Goal: Navigation & Orientation: Find specific page/section

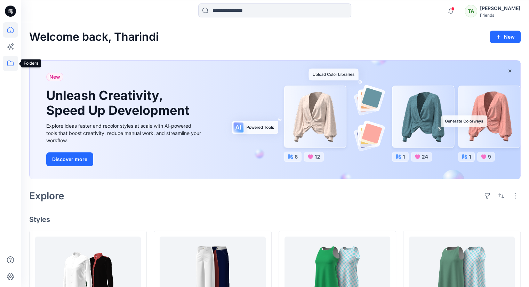
click at [11, 61] on icon at bounding box center [10, 63] width 15 height 15
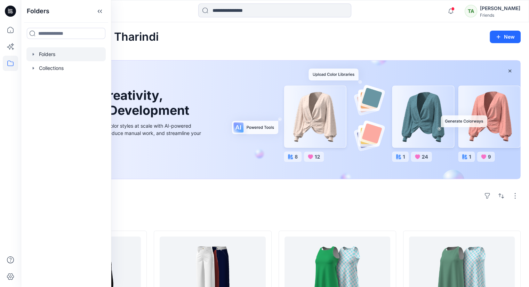
click at [45, 56] on div at bounding box center [65, 54] width 79 height 14
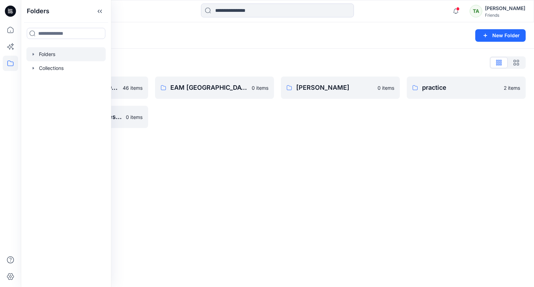
click at [291, 177] on div "Folders New Folder Folders List DMS [GEOGRAPHIC_DATA] For Clients (Clone) 46 it…" at bounding box center [277, 154] width 513 height 265
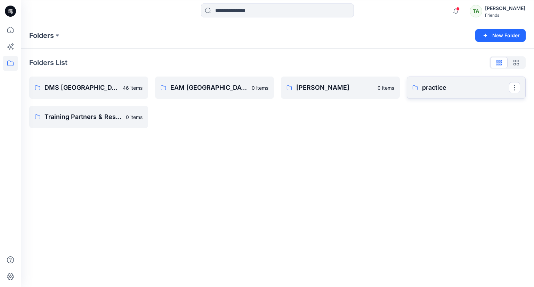
click at [465, 94] on link "practice" at bounding box center [466, 87] width 119 height 22
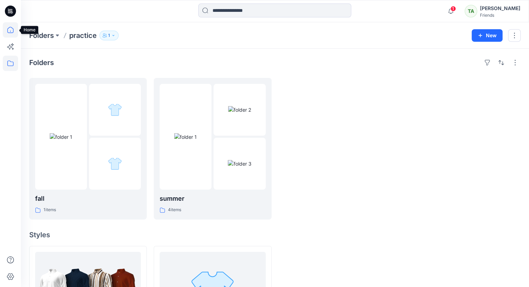
click at [6, 28] on icon at bounding box center [10, 29] width 15 height 15
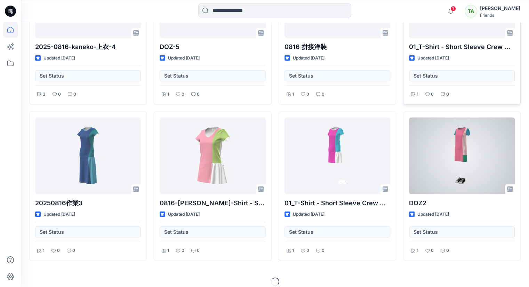
scroll to position [1840, 0]
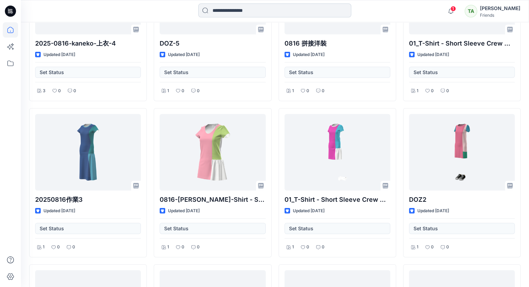
click at [243, 12] on input at bounding box center [274, 10] width 153 height 14
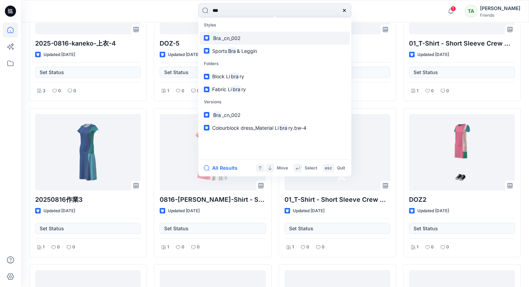
type input "***"
click at [266, 41] on link "Bra _cn_002" at bounding box center [275, 38] width 150 height 13
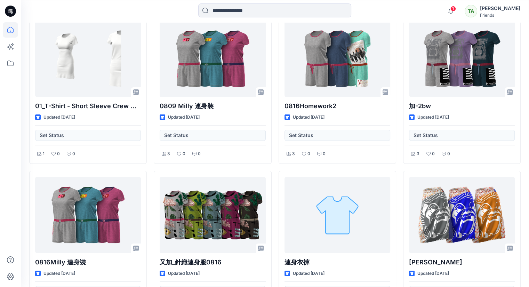
scroll to position [2308, 0]
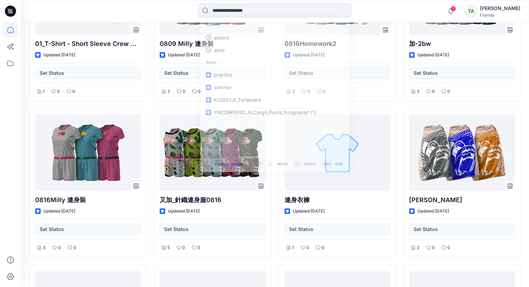
click at [266, 15] on input at bounding box center [274, 10] width 153 height 14
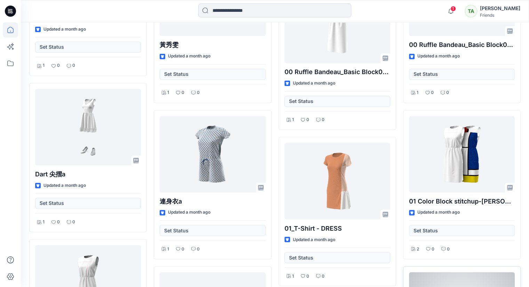
scroll to position [6533, 0]
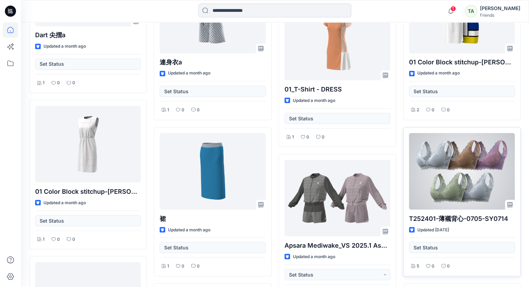
click at [447, 144] on div at bounding box center [462, 171] width 106 height 76
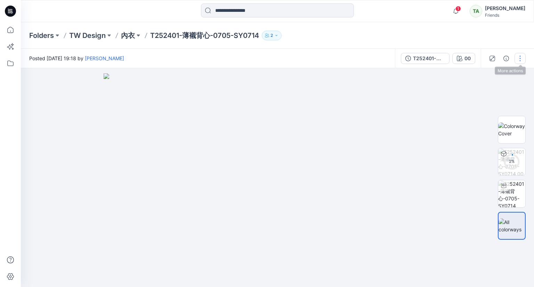
click at [520, 58] on button "button" at bounding box center [520, 58] width 11 height 11
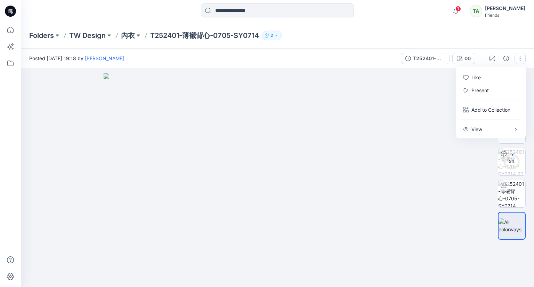
drag, startPoint x: 458, startPoint y: 172, endPoint x: 476, endPoint y: 62, distance: 111.1
click at [458, 171] on div at bounding box center [277, 177] width 513 height 219
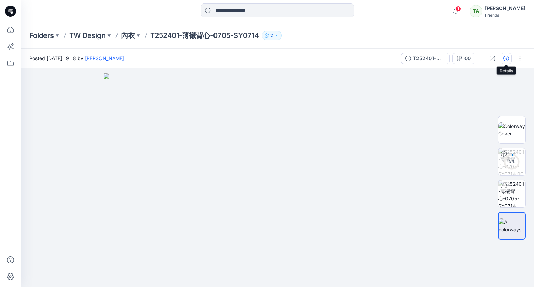
click at [507, 58] on icon "button" at bounding box center [506, 59] width 6 height 6
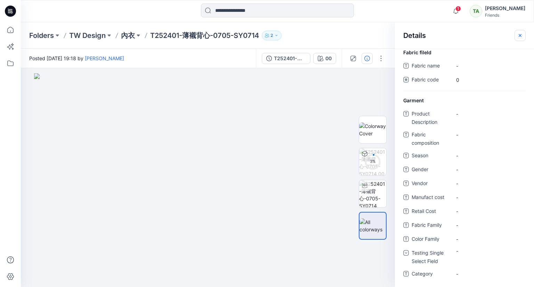
click at [524, 34] on button "button" at bounding box center [520, 35] width 11 height 11
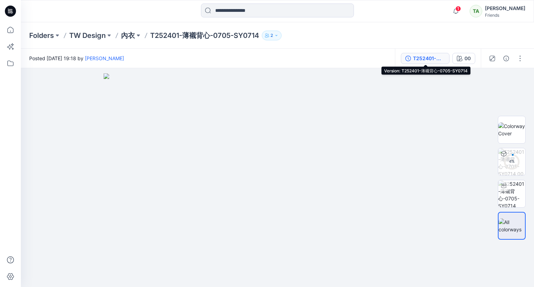
click at [428, 59] on div "T252401-薄襯背心-0705-SY0714" at bounding box center [429, 59] width 32 height 8
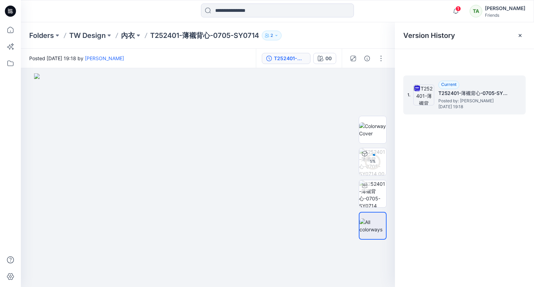
click at [422, 94] on img at bounding box center [423, 94] width 21 height 21
click at [380, 59] on button "button" at bounding box center [381, 58] width 11 height 11
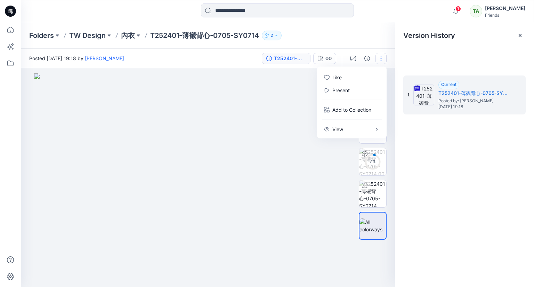
click at [434, 196] on div "1. Current T252401-薄襯背心-0705-SY0714 Posted by: [PERSON_NAME] [DATE] 19:18" at bounding box center [464, 182] width 139 height 229
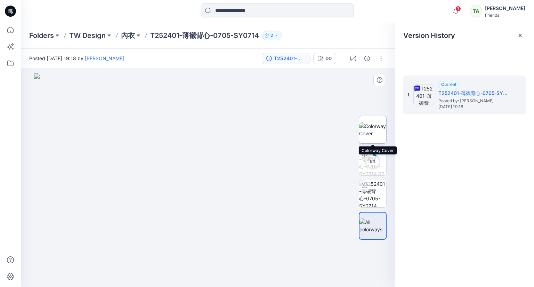
click at [372, 130] on img at bounding box center [372, 129] width 27 height 15
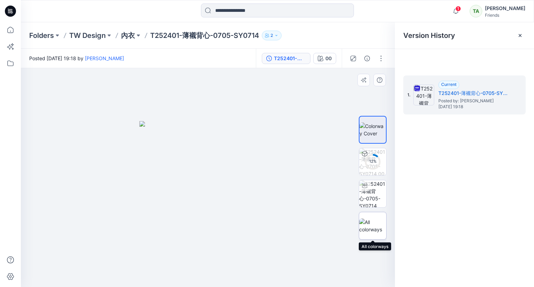
click at [372, 227] on img at bounding box center [372, 225] width 27 height 15
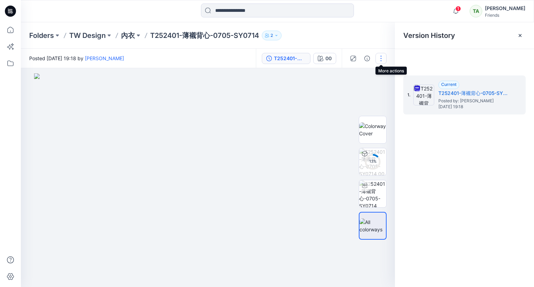
click at [383, 57] on button "button" at bounding box center [381, 58] width 11 height 11
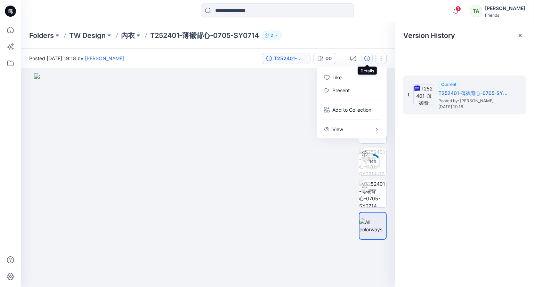
click at [367, 57] on icon "button" at bounding box center [367, 59] width 6 height 6
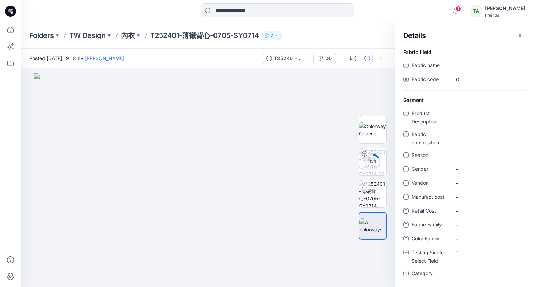
scroll to position [0, 0]
click at [517, 31] on button "button" at bounding box center [520, 35] width 11 height 11
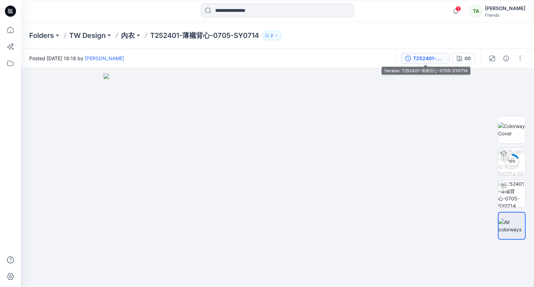
click at [406, 56] on icon "button" at bounding box center [408, 59] width 6 height 6
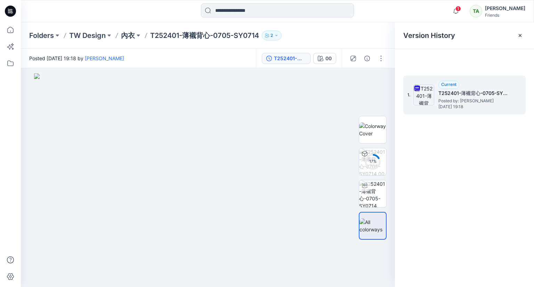
click at [519, 89] on div "1. Current T252401-薄襯背心-0705-SY0714 Posted by: [PERSON_NAME] [DATE] 19:18" at bounding box center [464, 94] width 122 height 39
click at [419, 87] on icon at bounding box center [417, 89] width 6 height 6
click at [366, 128] on img at bounding box center [372, 129] width 27 height 15
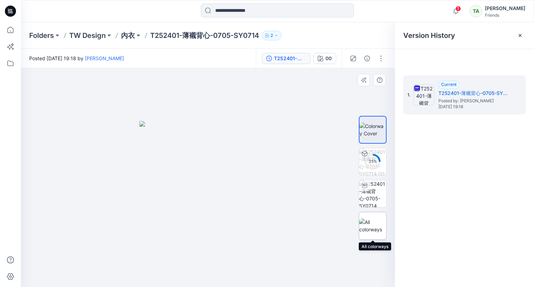
click at [373, 229] on img at bounding box center [372, 225] width 27 height 15
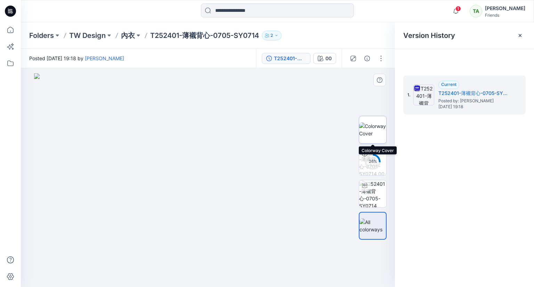
click at [376, 124] on img at bounding box center [372, 129] width 27 height 15
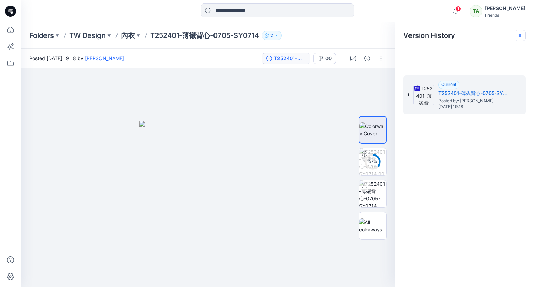
click at [517, 33] on icon at bounding box center [520, 36] width 6 height 6
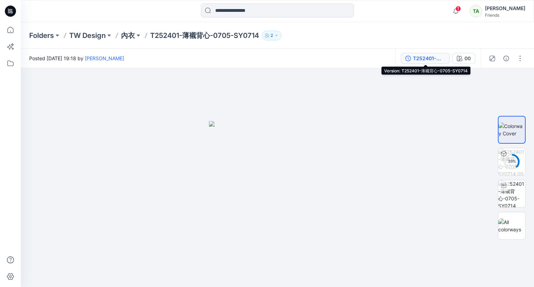
click at [418, 55] on div "T252401-薄襯背心-0705-SY0714" at bounding box center [429, 59] width 32 height 8
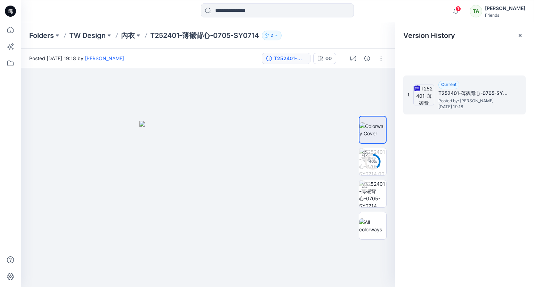
click at [442, 101] on span "Posted by: [PERSON_NAME]" at bounding box center [473, 100] width 70 height 7
click at [409, 94] on span "1." at bounding box center [409, 95] width 3 height 6
click at [414, 85] on img at bounding box center [423, 94] width 21 height 21
click at [451, 82] on span "Current" at bounding box center [448, 84] width 15 height 5
click at [477, 115] on div "1. Current T252401-薄襯背心-0705-SY0714 Posted by: [PERSON_NAME] [DATE] 19:18" at bounding box center [464, 182] width 139 height 229
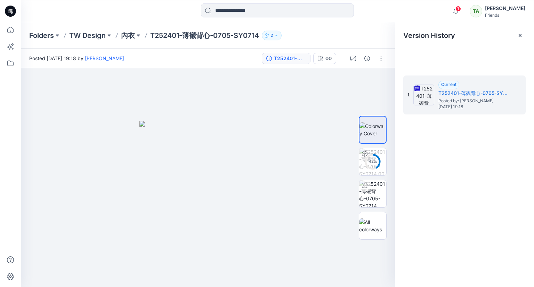
drag, startPoint x: 522, startPoint y: 34, endPoint x: 476, endPoint y: 42, distance: 46.8
click at [522, 35] on icon at bounding box center [520, 36] width 6 height 6
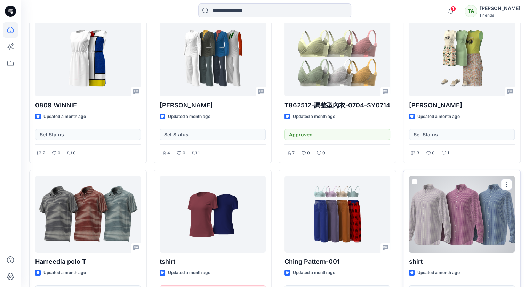
scroll to position [5177, 0]
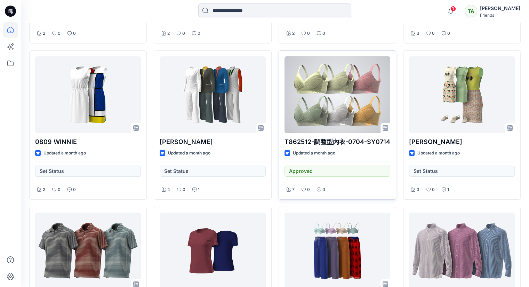
click at [352, 83] on div at bounding box center [337, 94] width 106 height 76
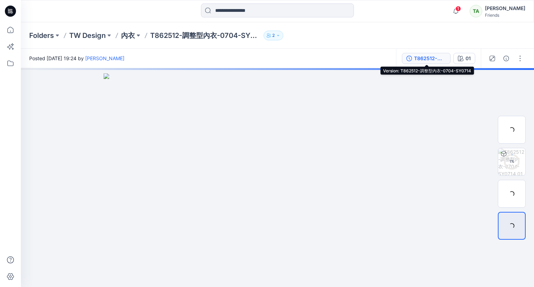
click at [423, 55] on div "T862512-調整型內衣-0704-SY0714" at bounding box center [430, 59] width 32 height 8
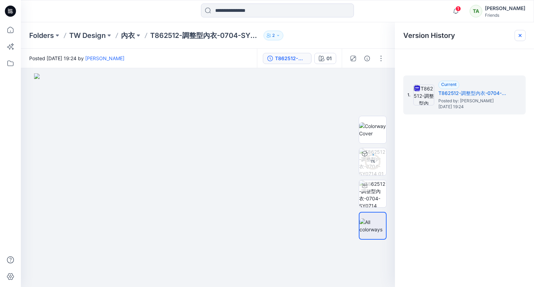
click at [517, 36] on div at bounding box center [520, 35] width 11 height 11
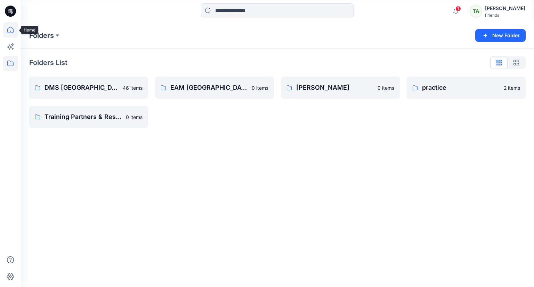
click at [11, 29] on icon at bounding box center [10, 29] width 15 height 15
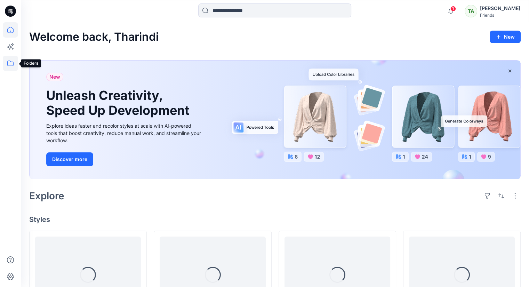
click at [12, 63] on icon at bounding box center [10, 63] width 15 height 15
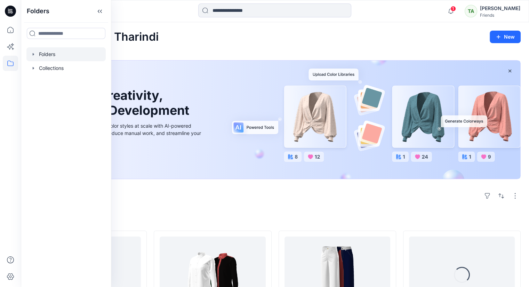
click at [48, 56] on div at bounding box center [65, 54] width 79 height 14
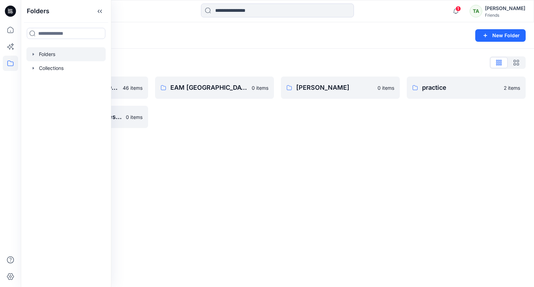
drag, startPoint x: 210, startPoint y: 156, endPoint x: 207, endPoint y: 153, distance: 4.7
click at [210, 156] on div "Folders New Folder Folders List DMS [GEOGRAPHIC_DATA] For Clients (Clone) 46 it…" at bounding box center [277, 154] width 513 height 265
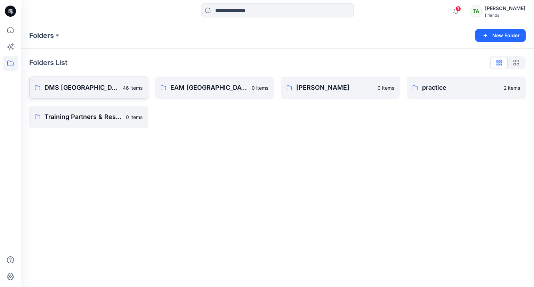
click at [123, 88] on p "46 items" at bounding box center [133, 87] width 20 height 7
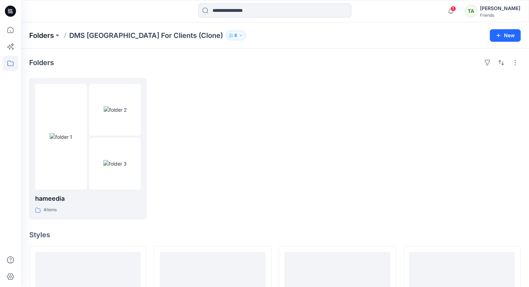
click at [50, 36] on p "Folders" at bounding box center [41, 36] width 25 height 10
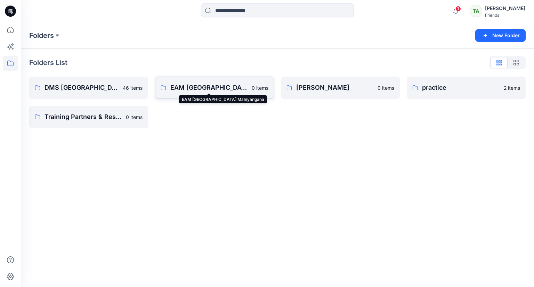
click at [217, 89] on p "EAM [GEOGRAPHIC_DATA] Mahiyangana" at bounding box center [208, 88] width 77 height 10
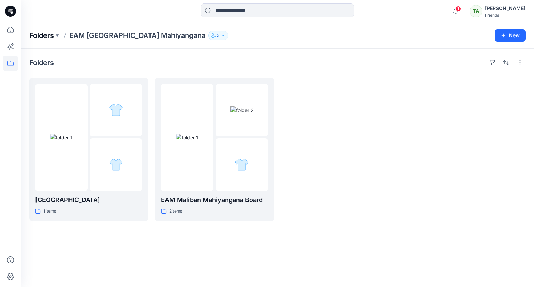
click at [45, 33] on p "Folders" at bounding box center [41, 36] width 25 height 10
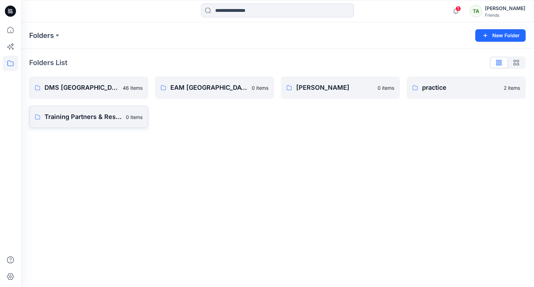
click at [94, 119] on p "Training Partners & Resellers" at bounding box center [83, 117] width 77 height 10
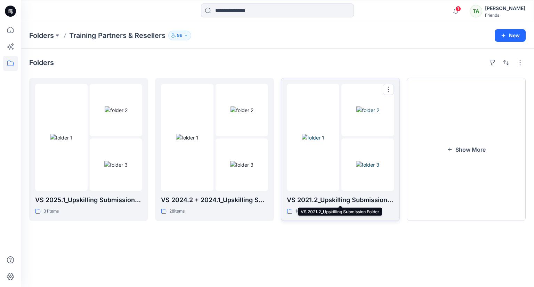
click at [352, 195] on p "VS 2021.2_Upskilling Submission Folder" at bounding box center [340, 200] width 107 height 10
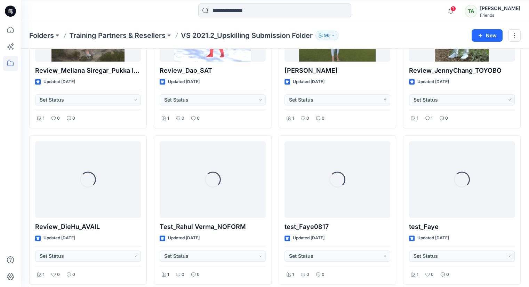
scroll to position [416, 0]
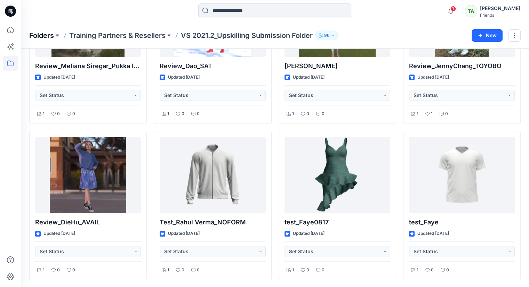
click at [48, 36] on p "Folders" at bounding box center [41, 36] width 25 height 10
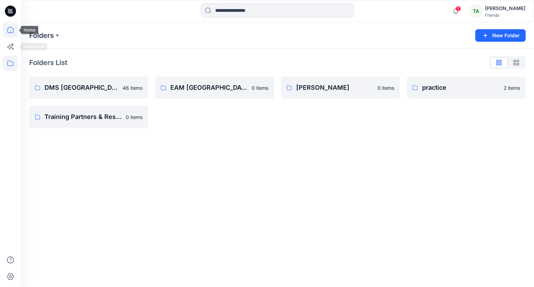
click at [6, 30] on icon at bounding box center [10, 29] width 15 height 15
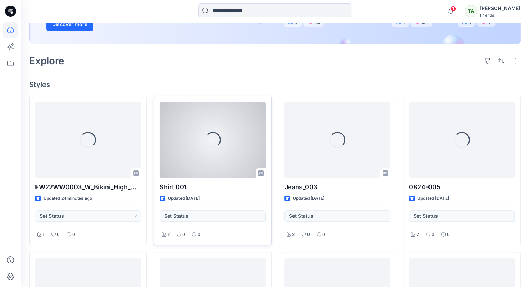
scroll to position [152, 0]
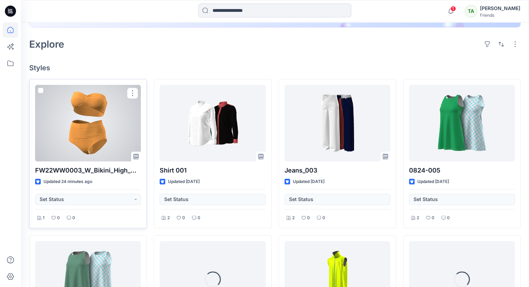
click at [106, 101] on div at bounding box center [88, 123] width 106 height 76
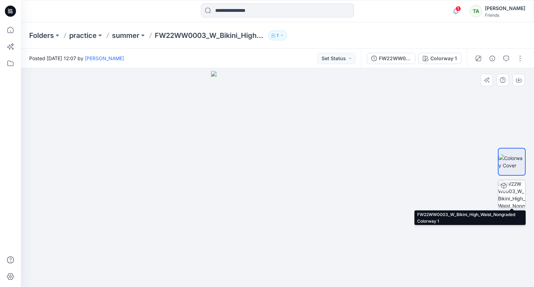
click at [511, 191] on img at bounding box center [511, 193] width 27 height 27
